Goal: Information Seeking & Learning: Learn about a topic

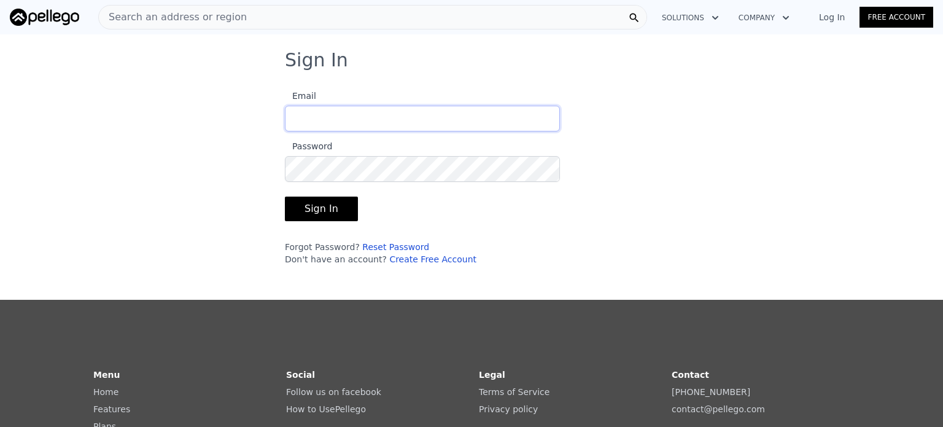
type input "[EMAIL_ADDRESS][DOMAIN_NAME]"
click at [327, 208] on button "Sign In" at bounding box center [321, 208] width 73 height 25
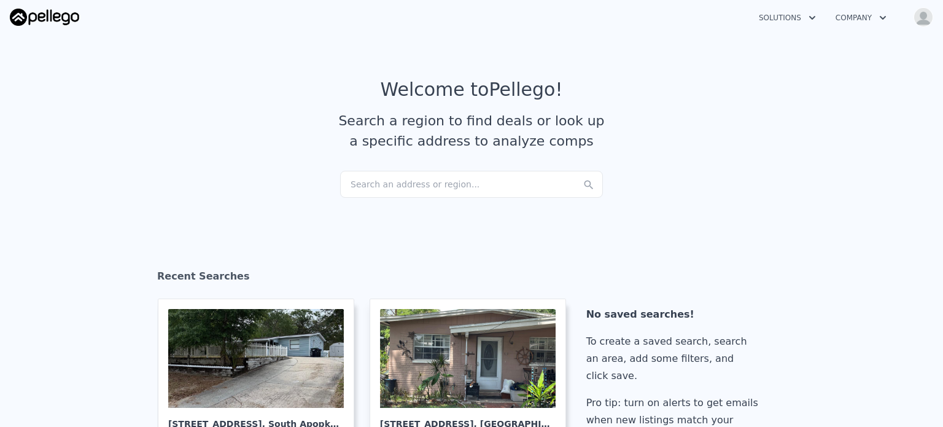
click at [460, 182] on div "Search an address or region..." at bounding box center [471, 184] width 263 height 27
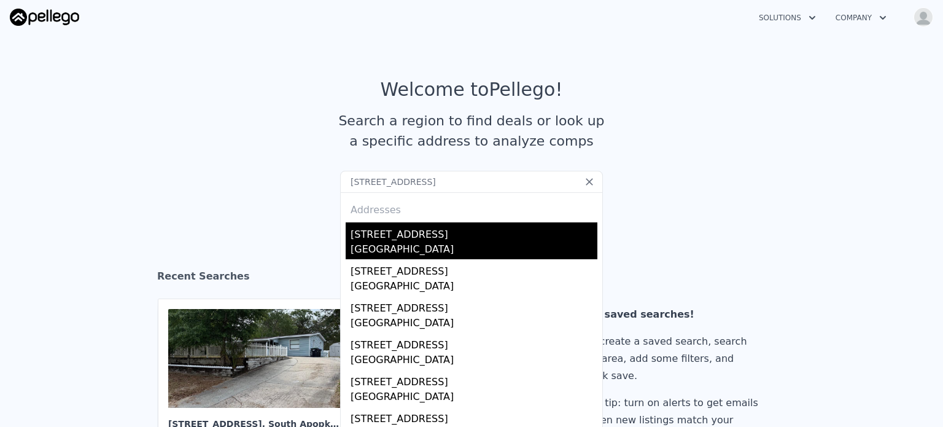
type input "[STREET_ADDRESS]"
click at [422, 247] on div "[GEOGRAPHIC_DATA]" at bounding box center [474, 250] width 247 height 17
